Goal: Task Accomplishment & Management: Complete application form

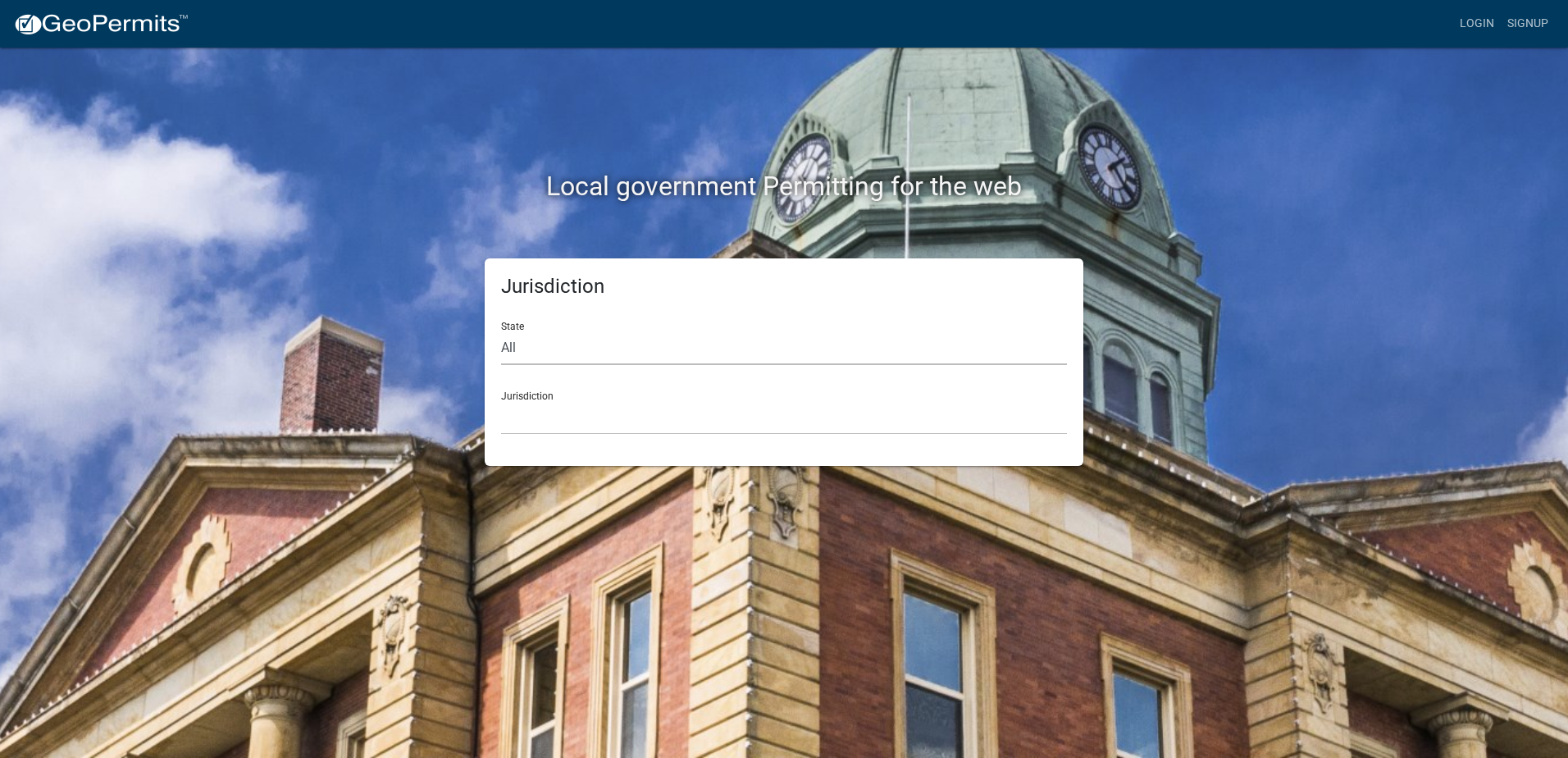
click at [543, 349] on select "All [US_STATE] [US_STATE] [US_STATE] [US_STATE] [US_STATE] [US_STATE] [US_STATE…" at bounding box center [784, 348] width 566 height 33
select select "[US_STATE]"
click at [501, 332] on select "All [US_STATE] [US_STATE] [US_STATE] [US_STATE] [US_STATE] [US_STATE] [US_STATE…" at bounding box center [784, 348] width 566 height 33
click at [541, 401] on select "City of [GEOGRAPHIC_DATA], [US_STATE] City of [GEOGRAPHIC_DATA], [US_STATE] Cit…" at bounding box center [784, 417] width 566 height 33
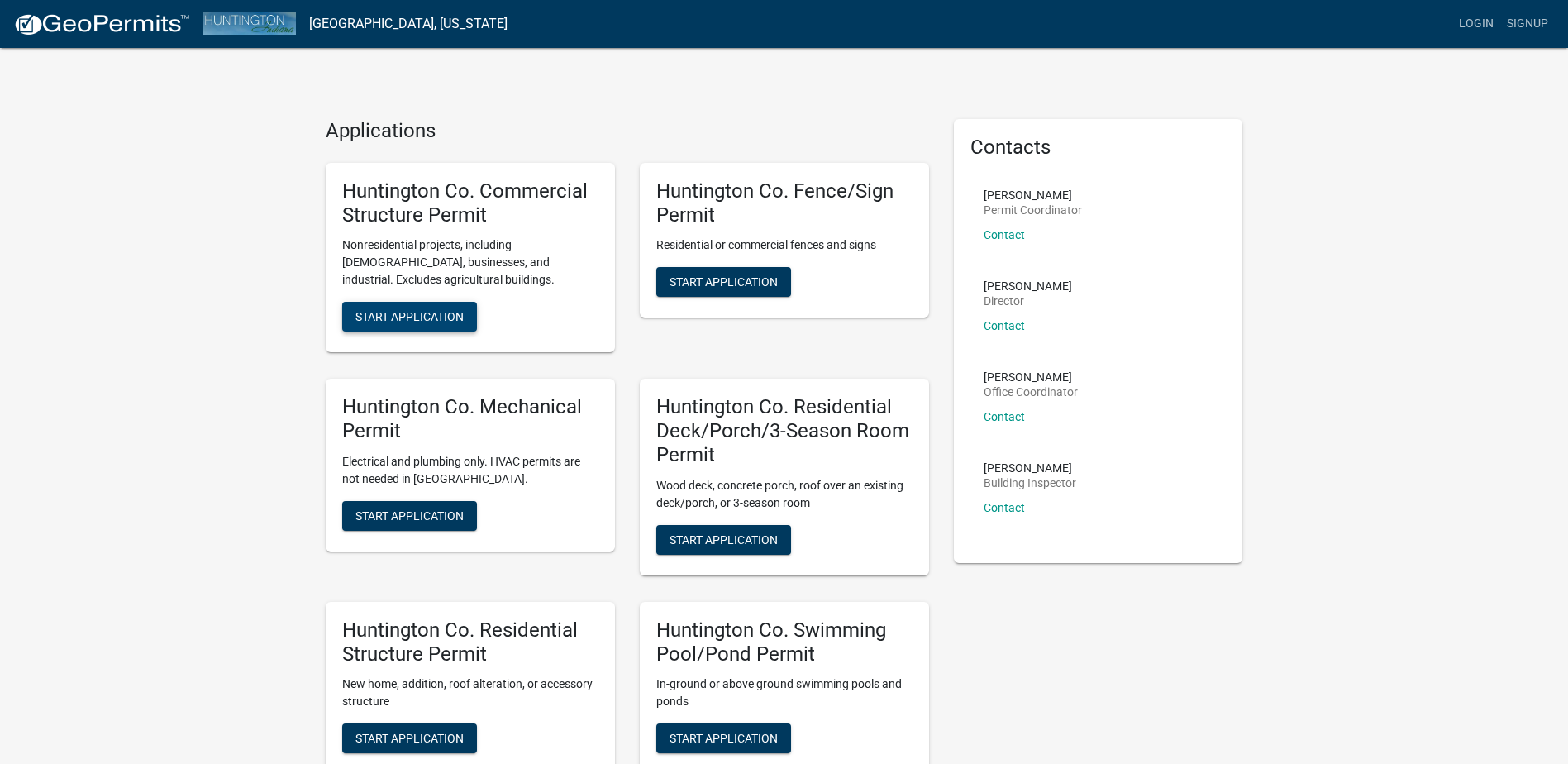
click at [402, 325] on button "Start Application" at bounding box center [409, 316] width 135 height 30
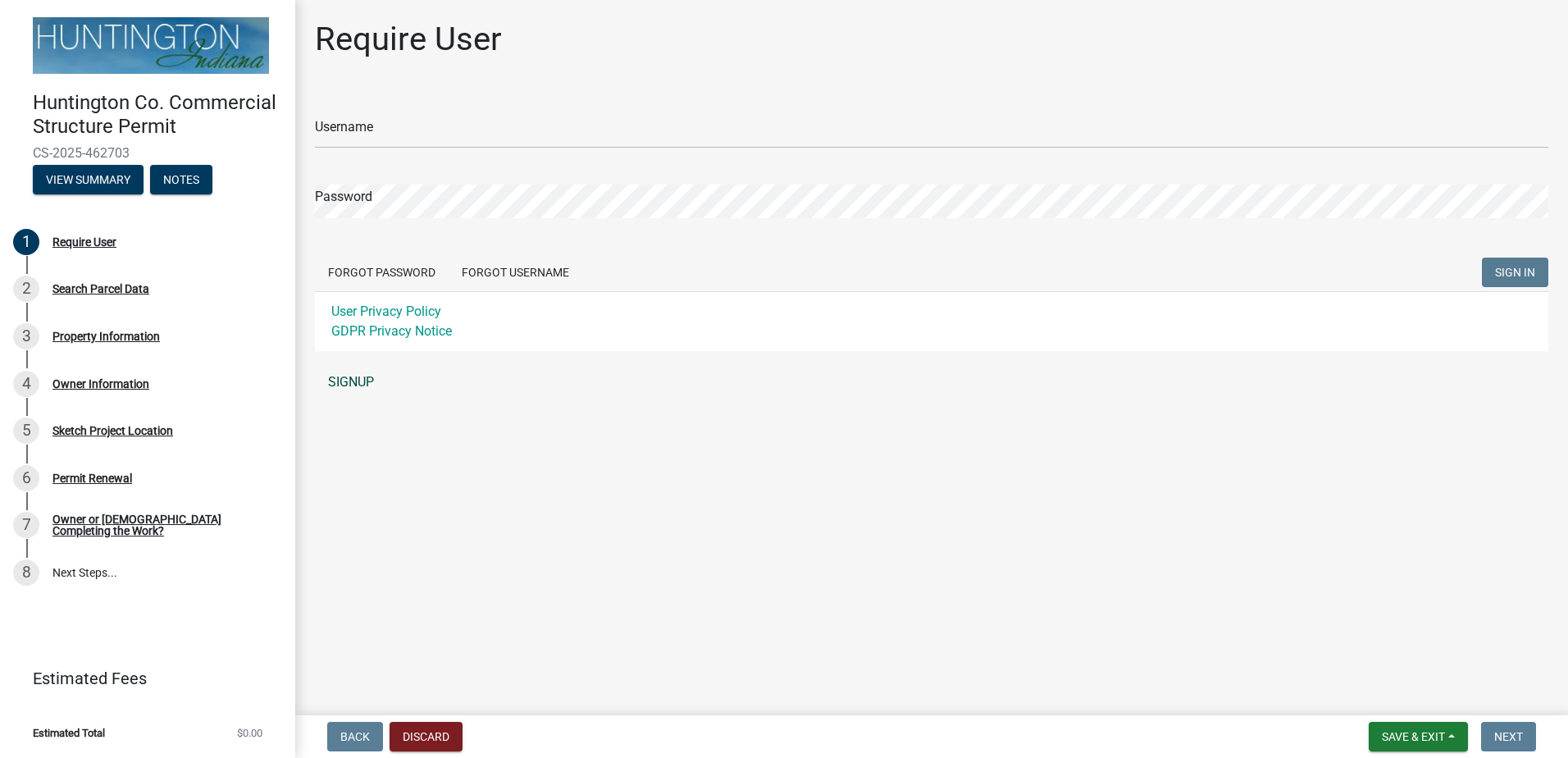
click at [364, 378] on link "SIGNUP" at bounding box center [931, 382] width 1233 height 33
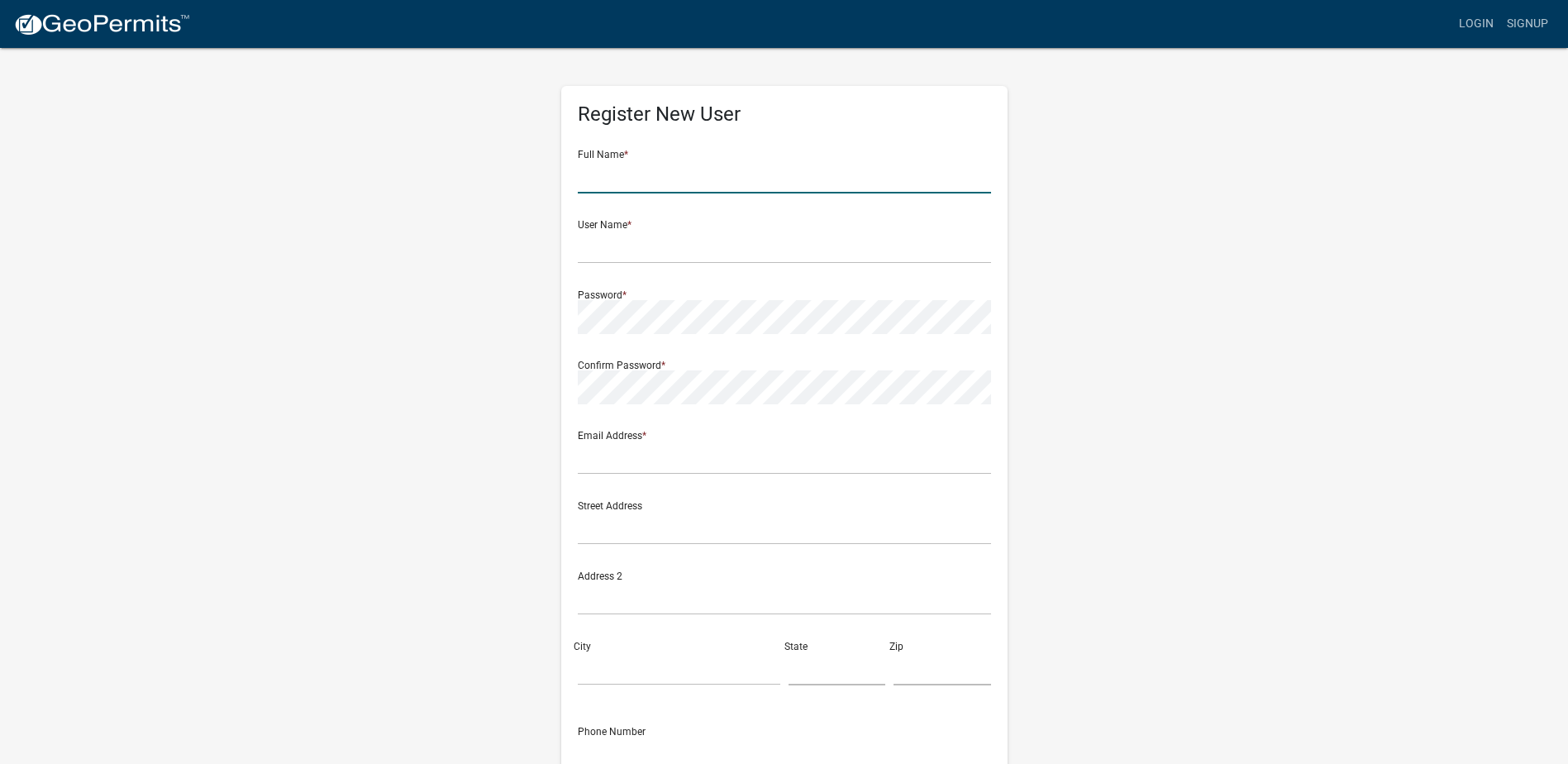
click at [618, 172] on input "text" at bounding box center [784, 176] width 414 height 34
type input "[PERSON_NAME]"
type input "mvaughan"
click at [635, 188] on input "[PERSON_NAME]" at bounding box center [784, 176] width 414 height 34
type input "[PERSON_NAME]"
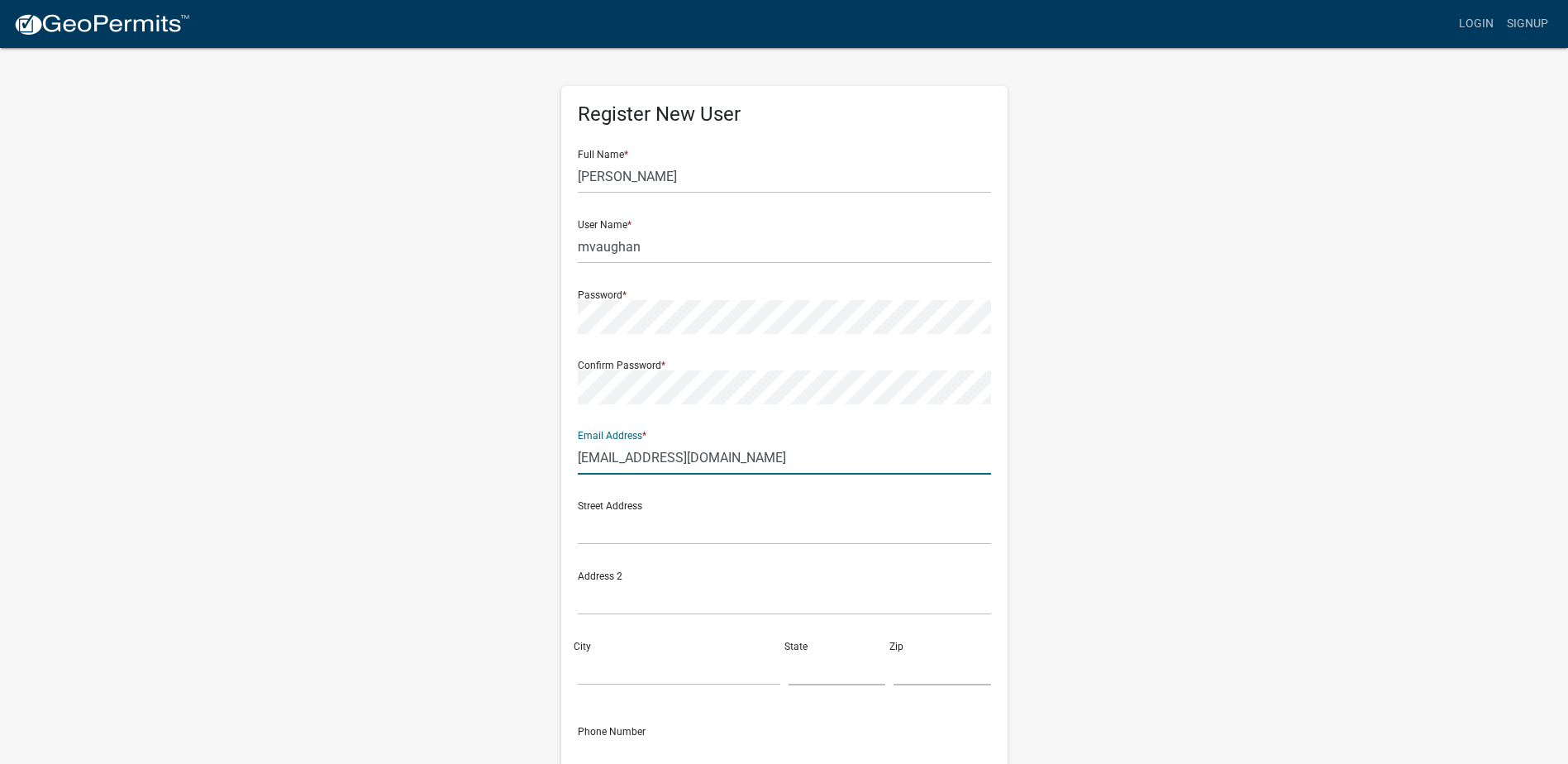
type input "[EMAIL_ADDRESS][DOMAIN_NAME]"
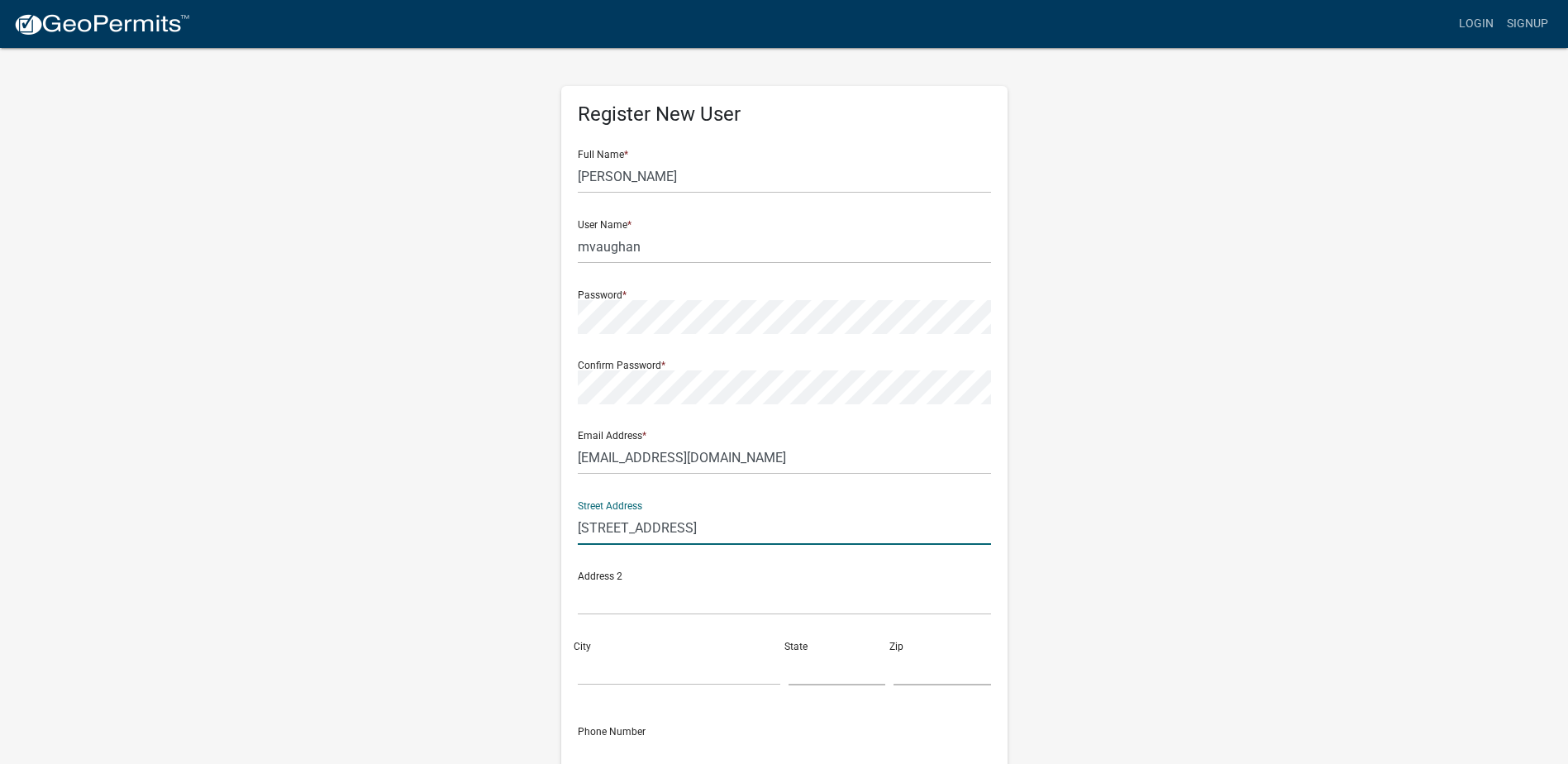
type input "[STREET_ADDRESS]"
type input "A"
drag, startPoint x: 684, startPoint y: 522, endPoint x: 694, endPoint y: 521, distance: 10.0
click at [692, 521] on input "[STREET_ADDRESS]" at bounding box center [784, 527] width 414 height 34
drag, startPoint x: 761, startPoint y: 532, endPoint x: 692, endPoint y: 522, distance: 69.7
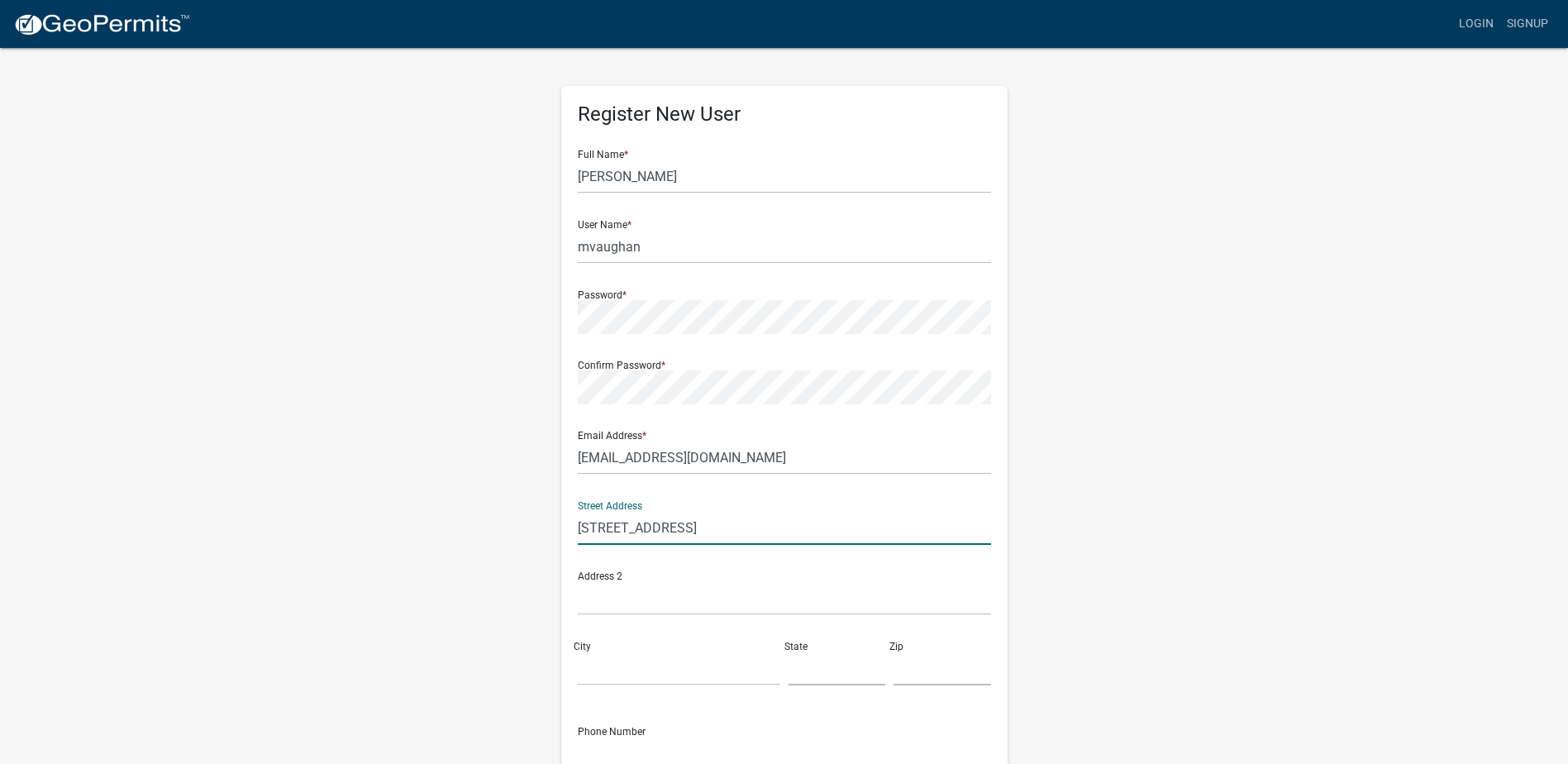
click at [692, 522] on input "[STREET_ADDRESS]" at bounding box center [784, 527] width 414 height 34
type input "[STREET_ADDRESS]"
click at [641, 594] on input "text" at bounding box center [784, 597] width 414 height 34
paste input "Suite 2531"
type input "Suite 2531"
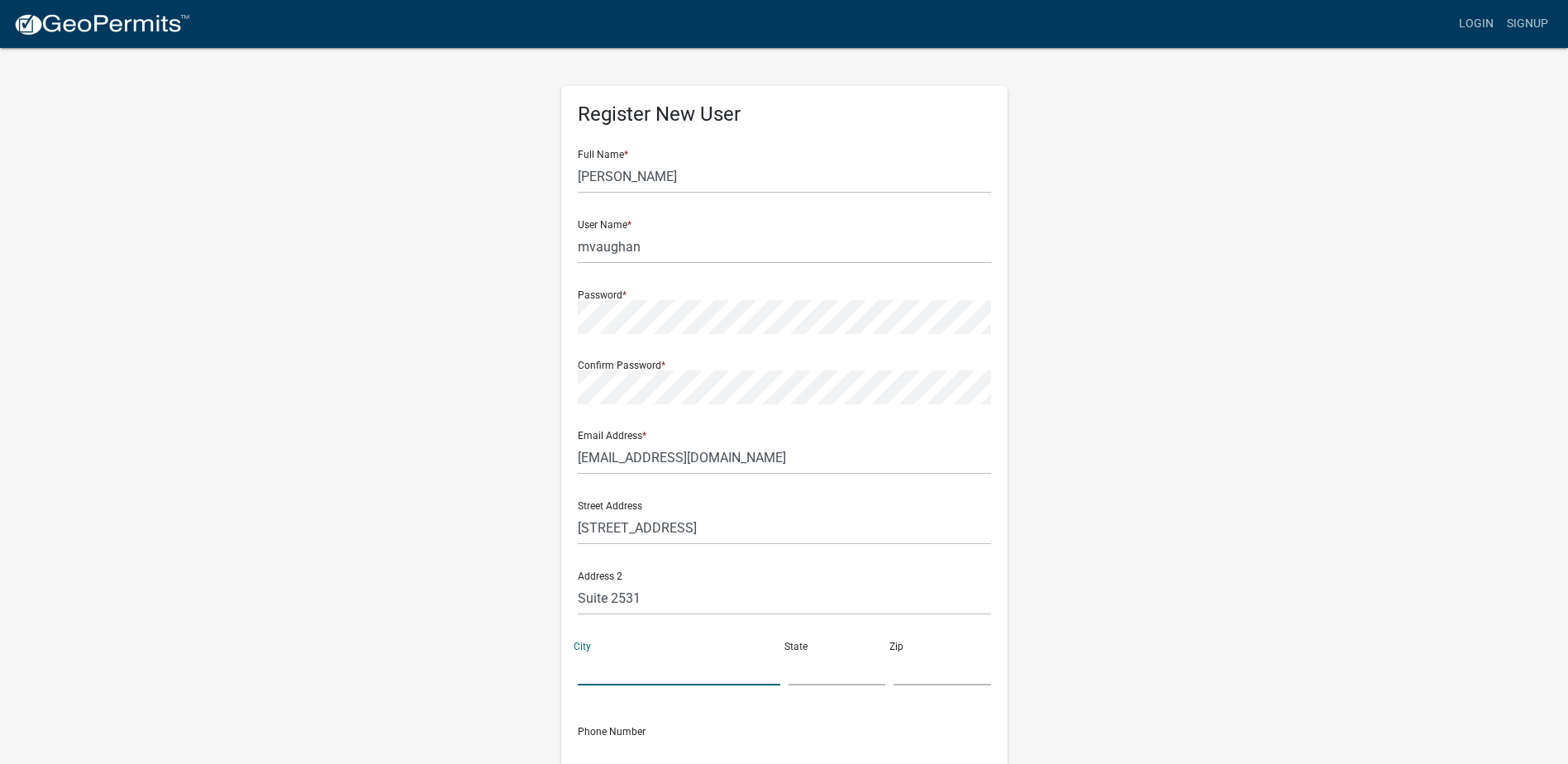
click at [618, 654] on input "City" at bounding box center [678, 667] width 202 height 34
type input "Akron"
type input "OH"
type input "44311"
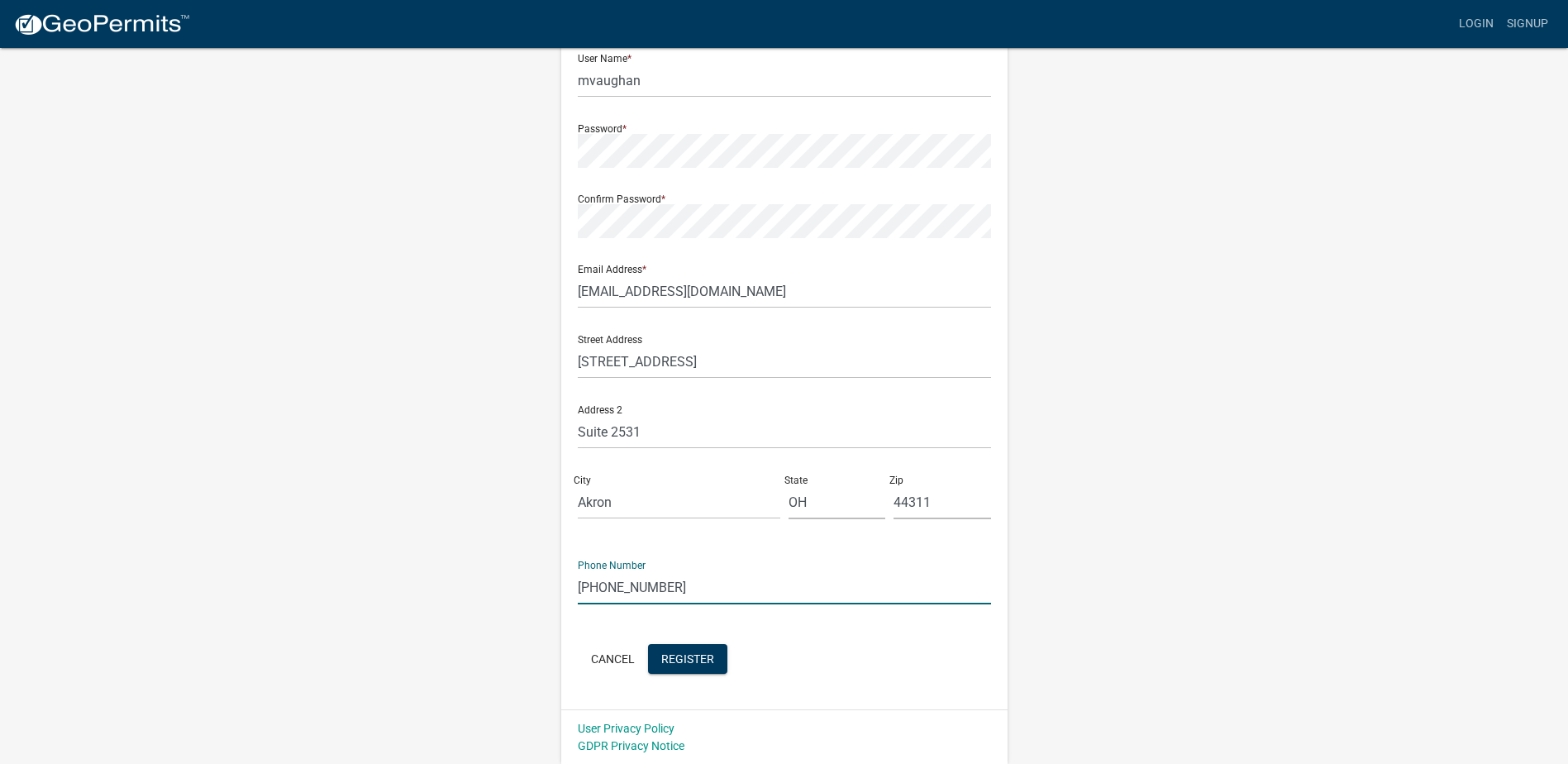
scroll to position [167, 0]
type input "[PHONE_NUMBER]"
click at [700, 655] on span "Register" at bounding box center [688, 657] width 53 height 13
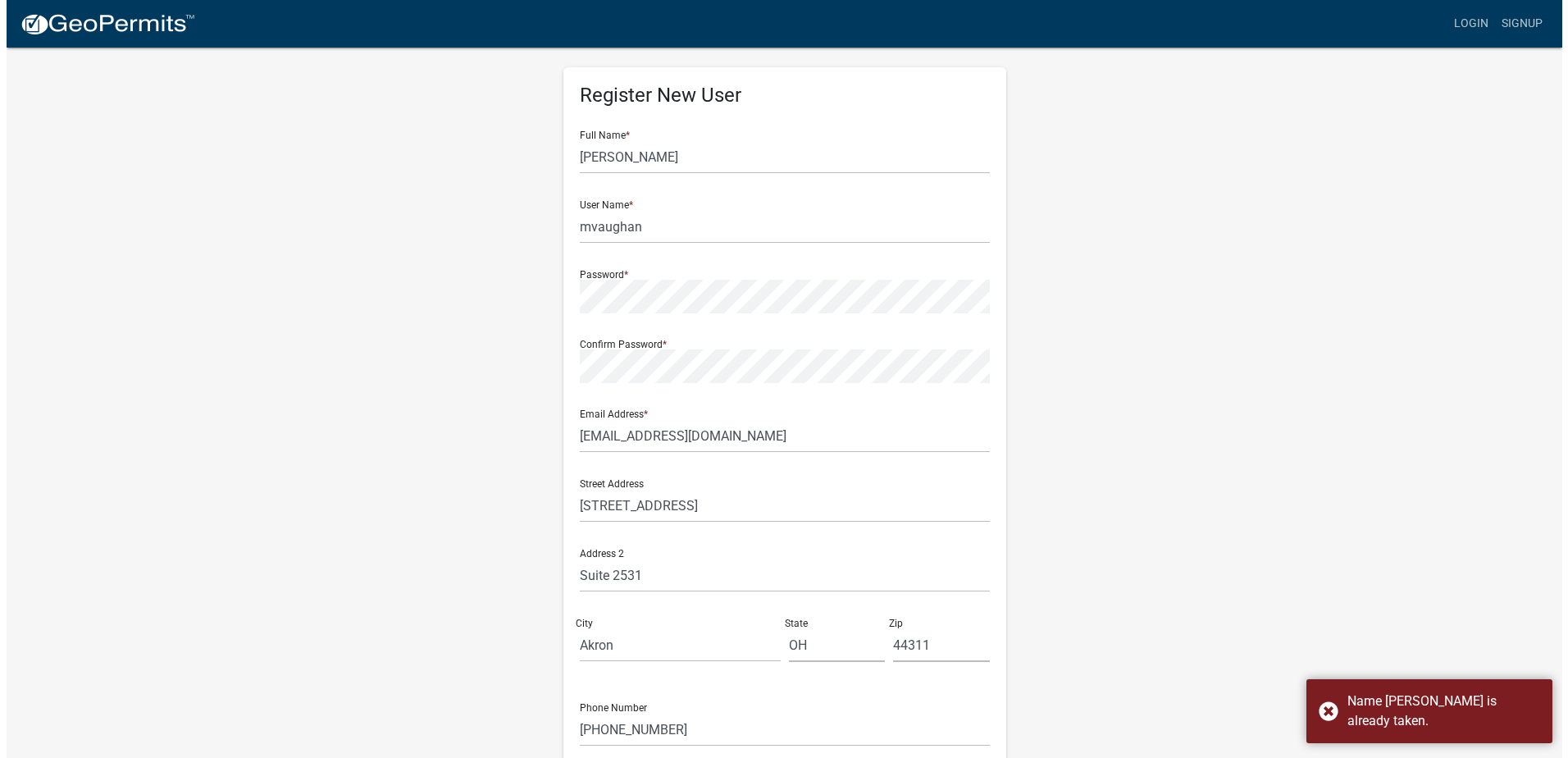
scroll to position [0, 0]
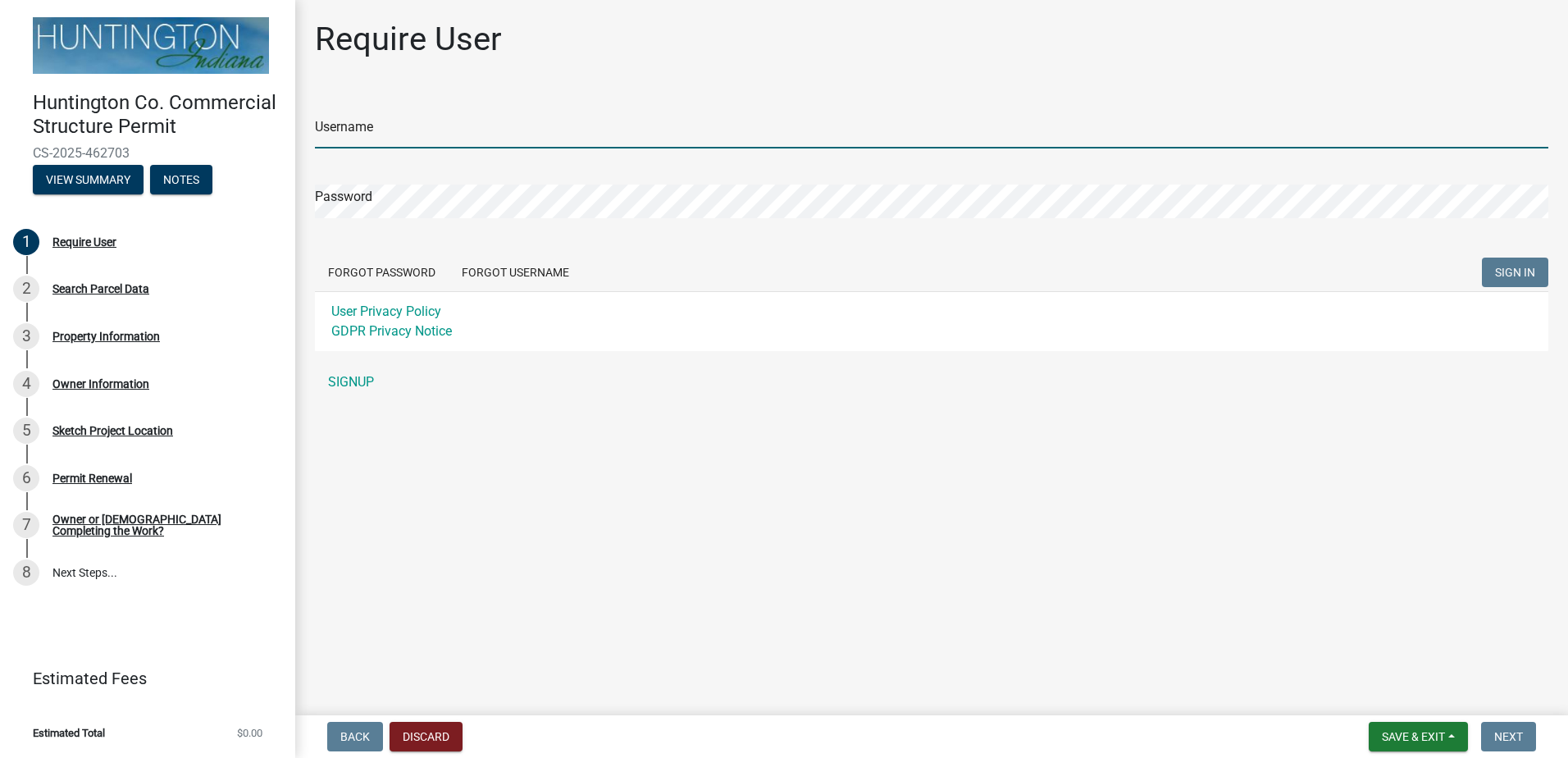
click at [395, 130] on input "Username" at bounding box center [931, 131] width 1233 height 33
type input "mvaughan"
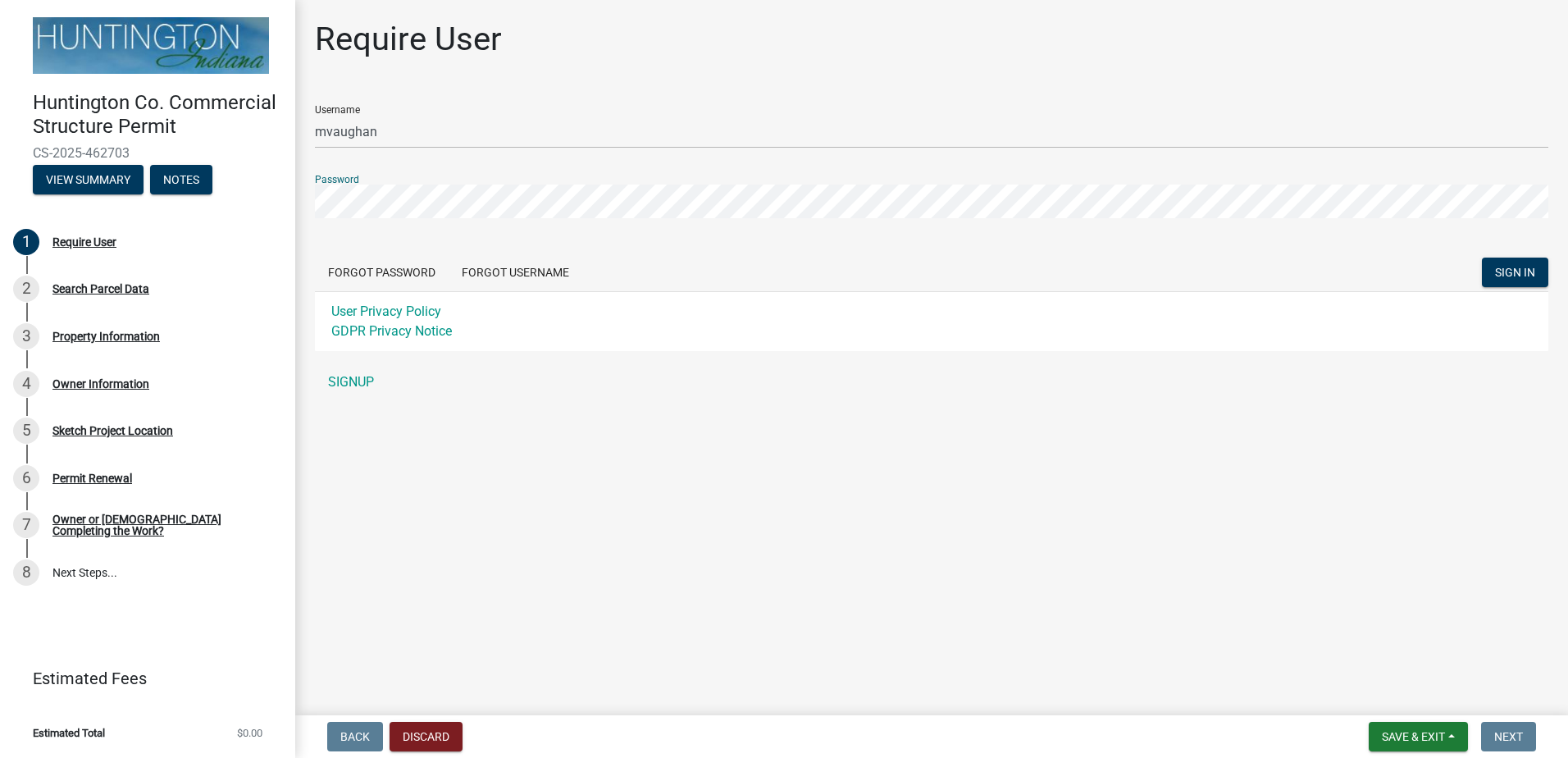
click at [1482, 257] on button "SIGN IN" at bounding box center [1516, 272] width 67 height 29
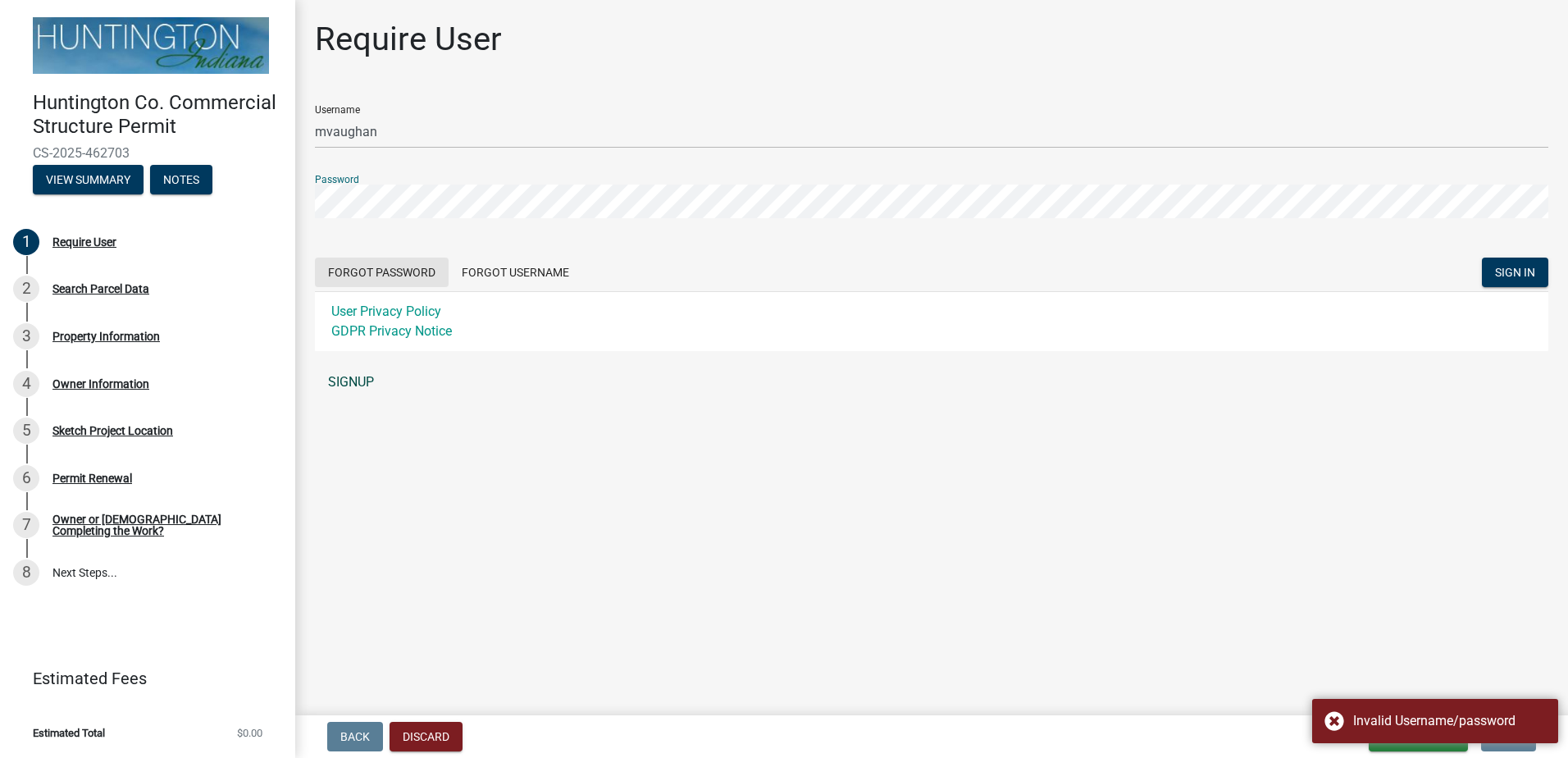
click at [397, 266] on button "Forgot Password" at bounding box center [381, 272] width 134 height 29
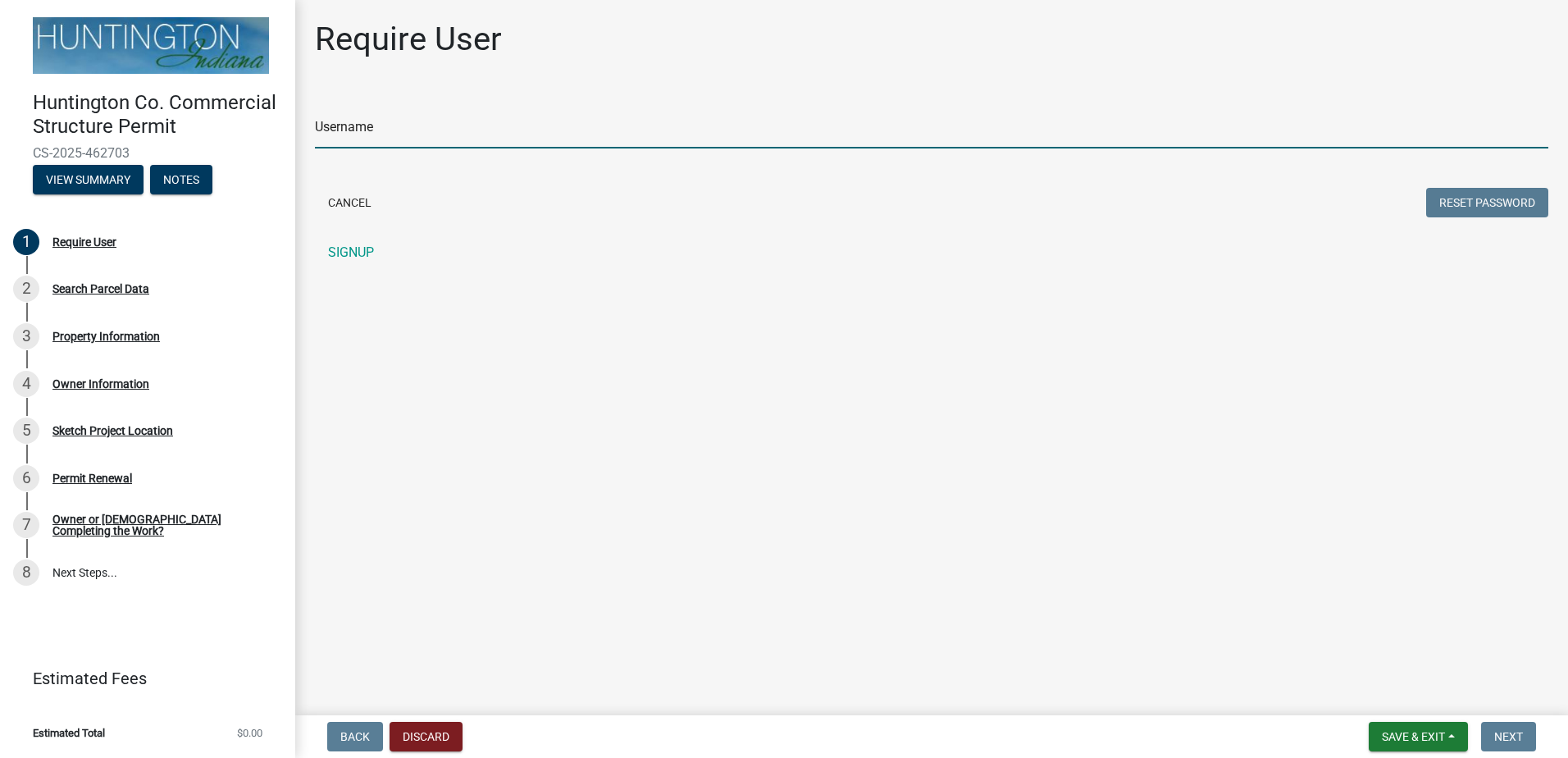
click at [379, 140] on input "Username" at bounding box center [931, 131] width 1233 height 33
type input "mvaughan"
click at [1518, 203] on button "Reset Password" at bounding box center [1487, 202] width 123 height 29
